Goal: Find specific page/section: Find specific page/section

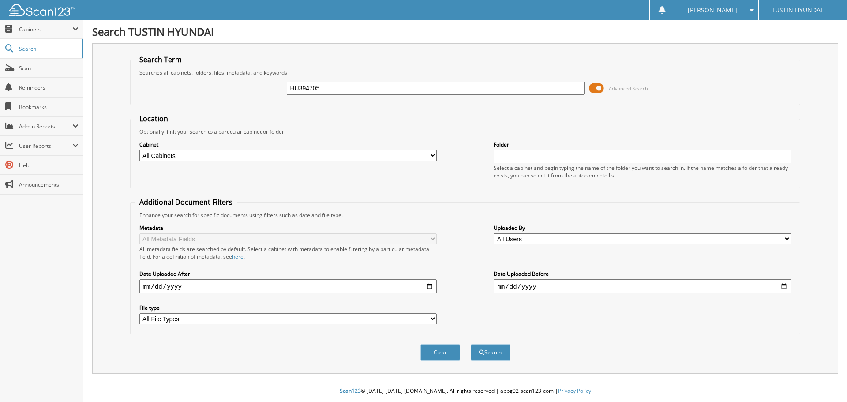
type input "HU394705"
click at [471, 344] on button "Search" at bounding box center [491, 352] width 40 height 16
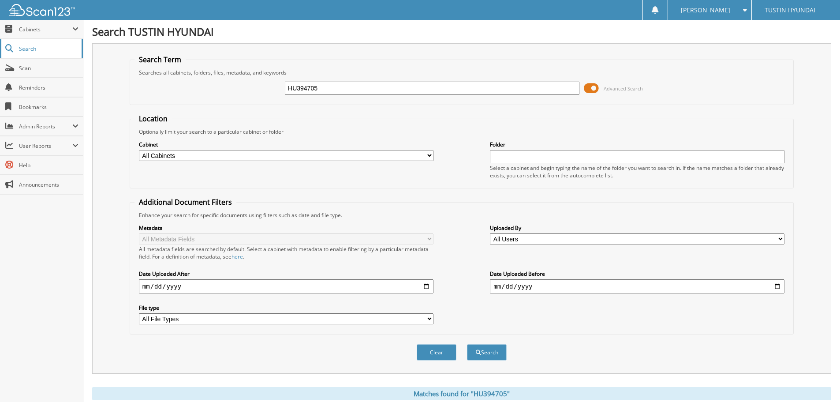
click at [51, 49] on span "Search" at bounding box center [48, 48] width 58 height 7
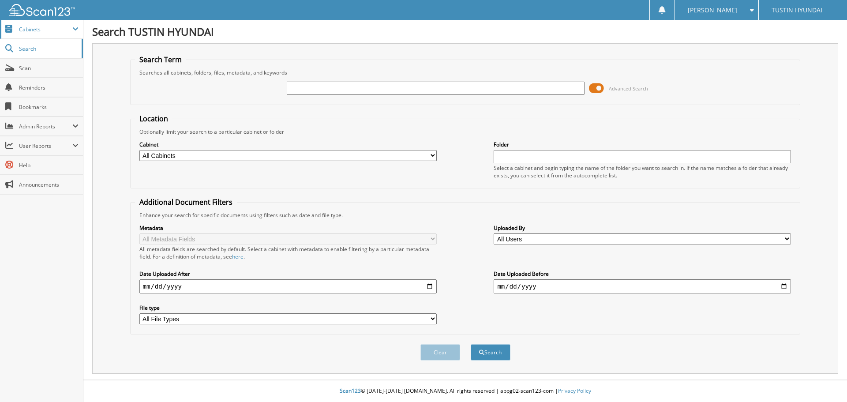
click at [12, 37] on span "Cabinets" at bounding box center [41, 29] width 83 height 19
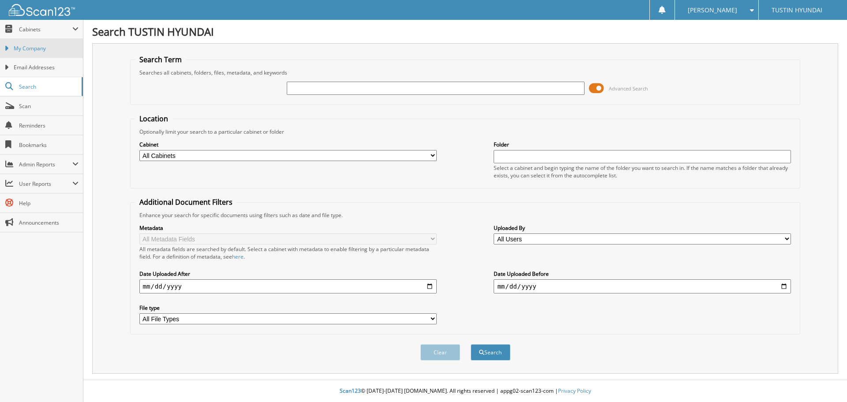
click at [33, 55] on link "My Company" at bounding box center [41, 48] width 83 height 19
